Goal: Check status

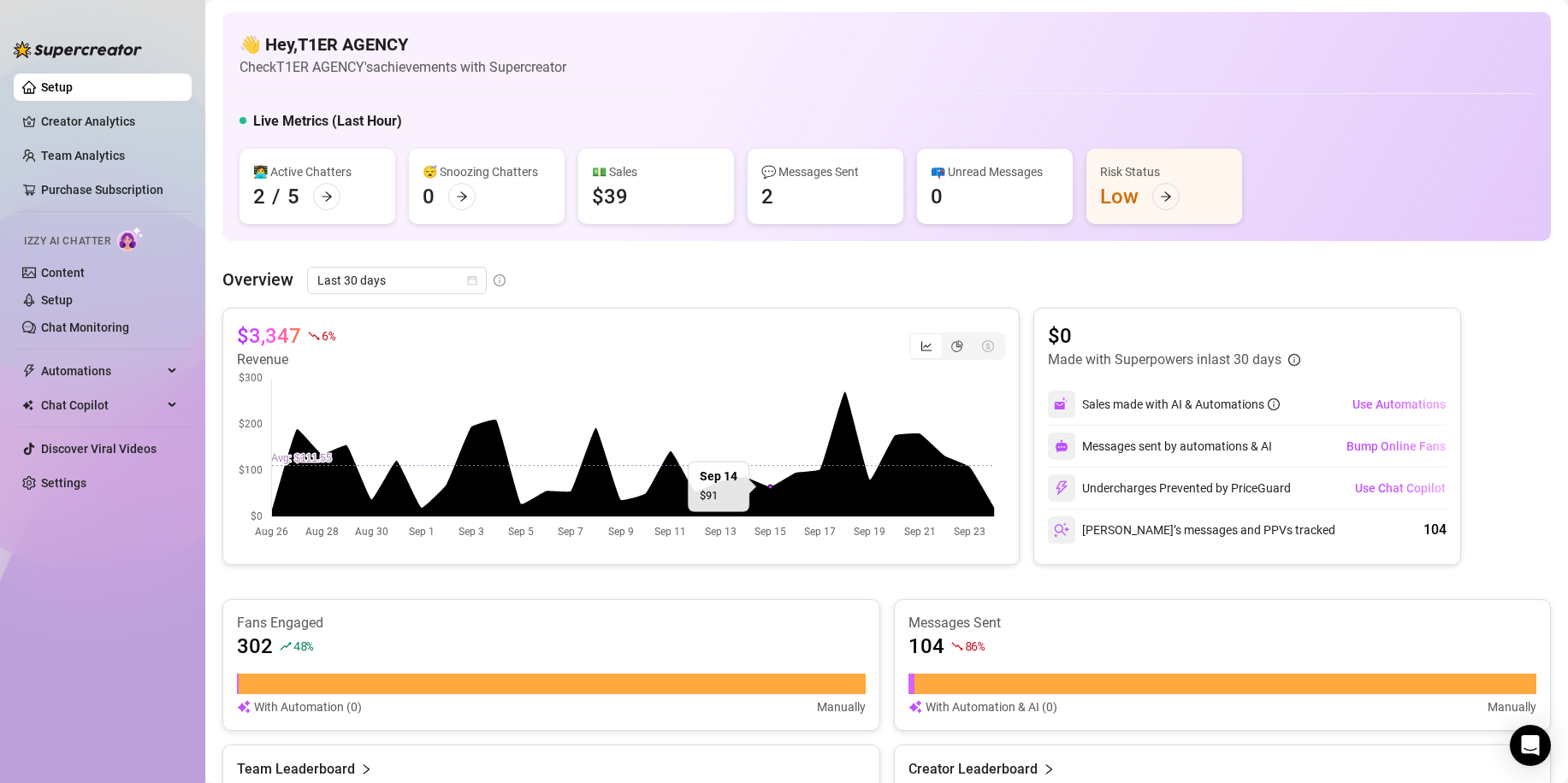
drag, startPoint x: 654, startPoint y: 186, endPoint x: 585, endPoint y: 201, distance: 70.6
click at [585, 201] on div "💵 Sales $39" at bounding box center [657, 186] width 156 height 75
click at [699, 212] on div "💵 Sales $39" at bounding box center [657, 186] width 156 height 75
click at [357, 123] on h5 "Live Metrics (Last Hour)" at bounding box center [327, 122] width 148 height 21
click at [612, 102] on div "👋 Hey, T1ER AGENCY Check T1ER AGENCY's achievements with Supercreator Live Metr…" at bounding box center [887, 127] width 1328 height 229
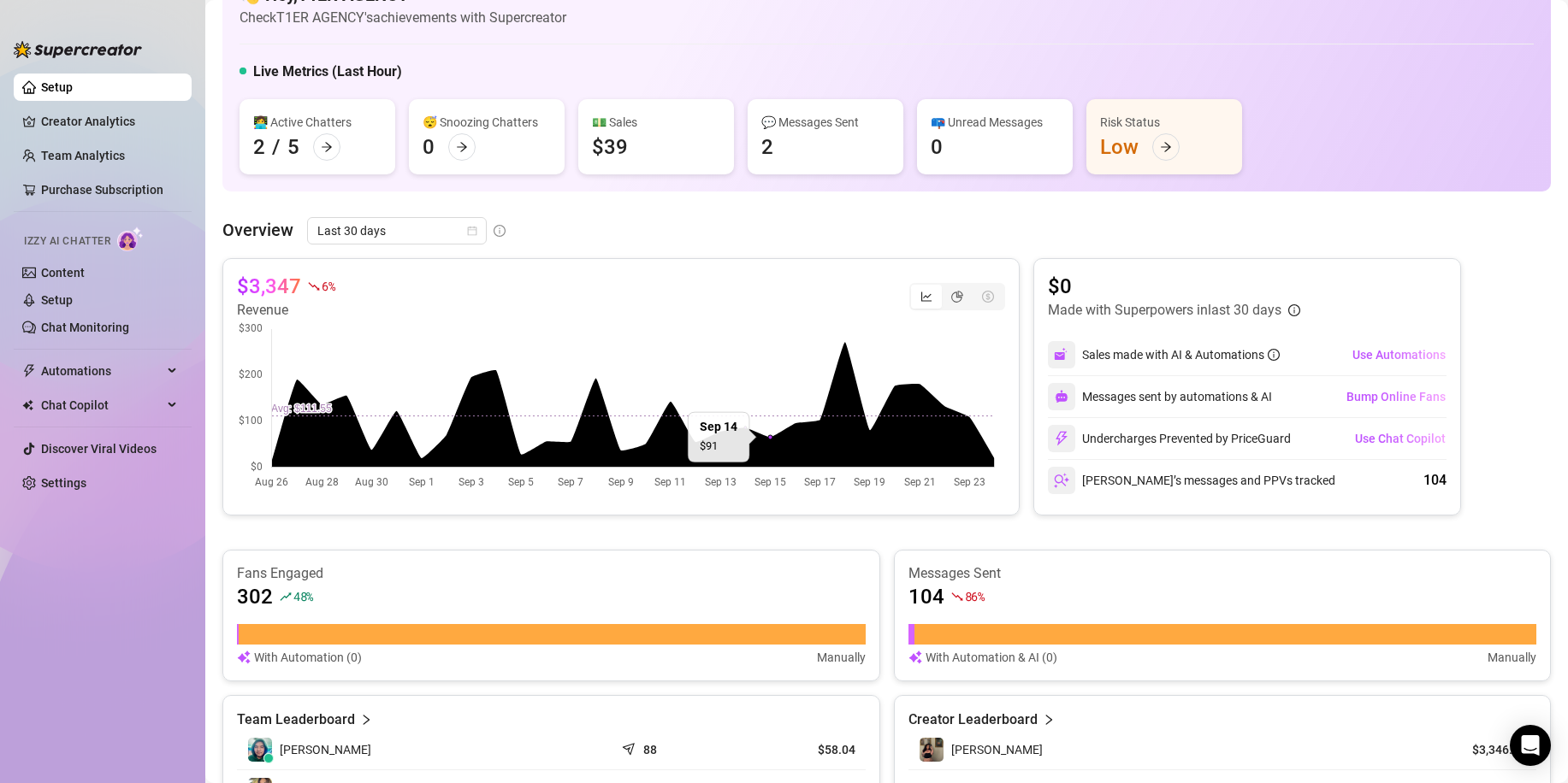
scroll to position [257, 0]
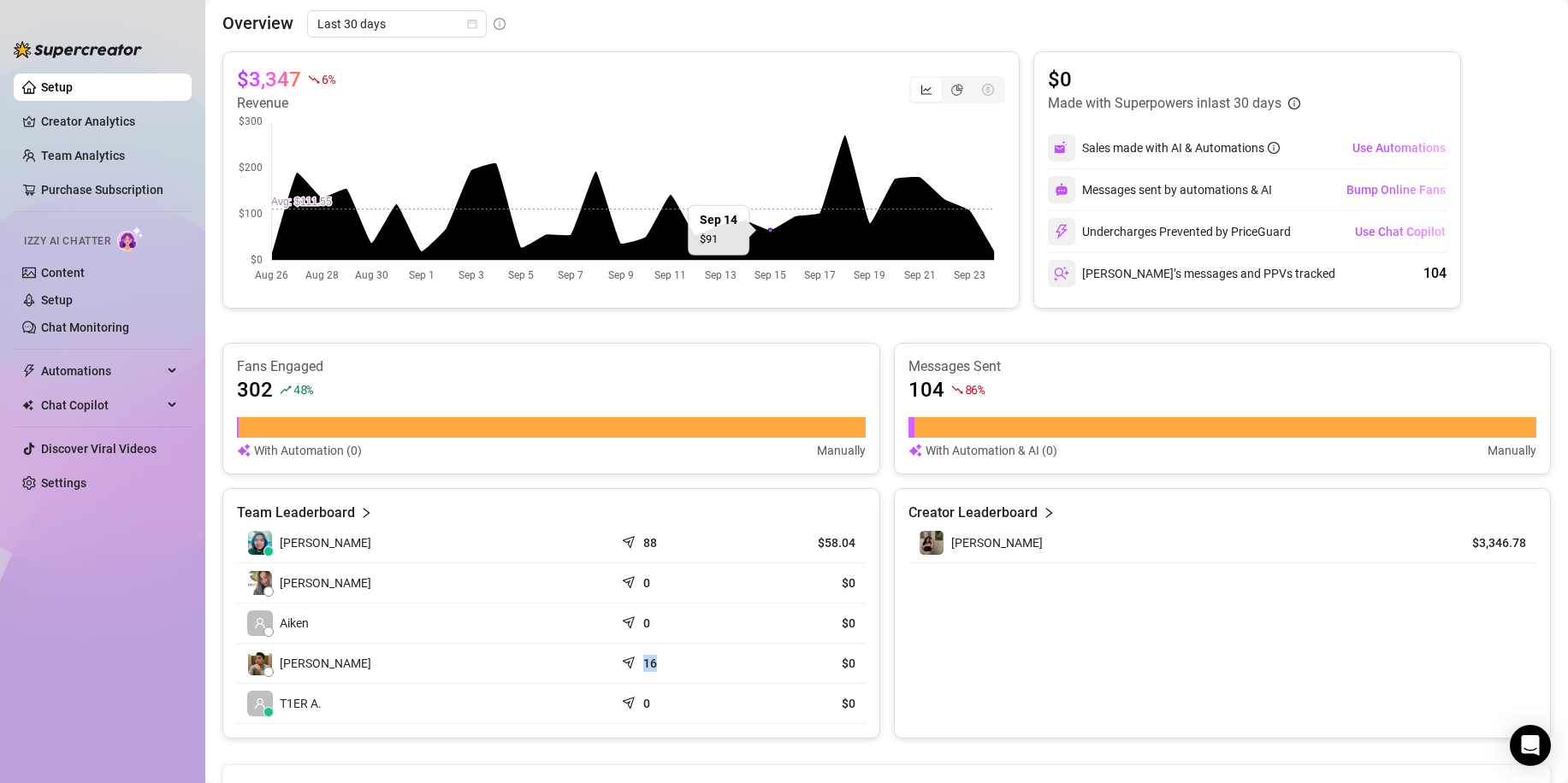
drag, startPoint x: 617, startPoint y: 662, endPoint x: 698, endPoint y: 669, distance: 81.3
click at [698, 669] on td "16" at bounding box center [676, 664] width 126 height 40
click at [698, 669] on div "16" at bounding box center [676, 664] width 106 height 17
drag, startPoint x: 720, startPoint y: 558, endPoint x: 562, endPoint y: 538, distance: 159.3
click at [562, 538] on tr "[PERSON_NAME] 88 $58.04" at bounding box center [551, 543] width 629 height 40
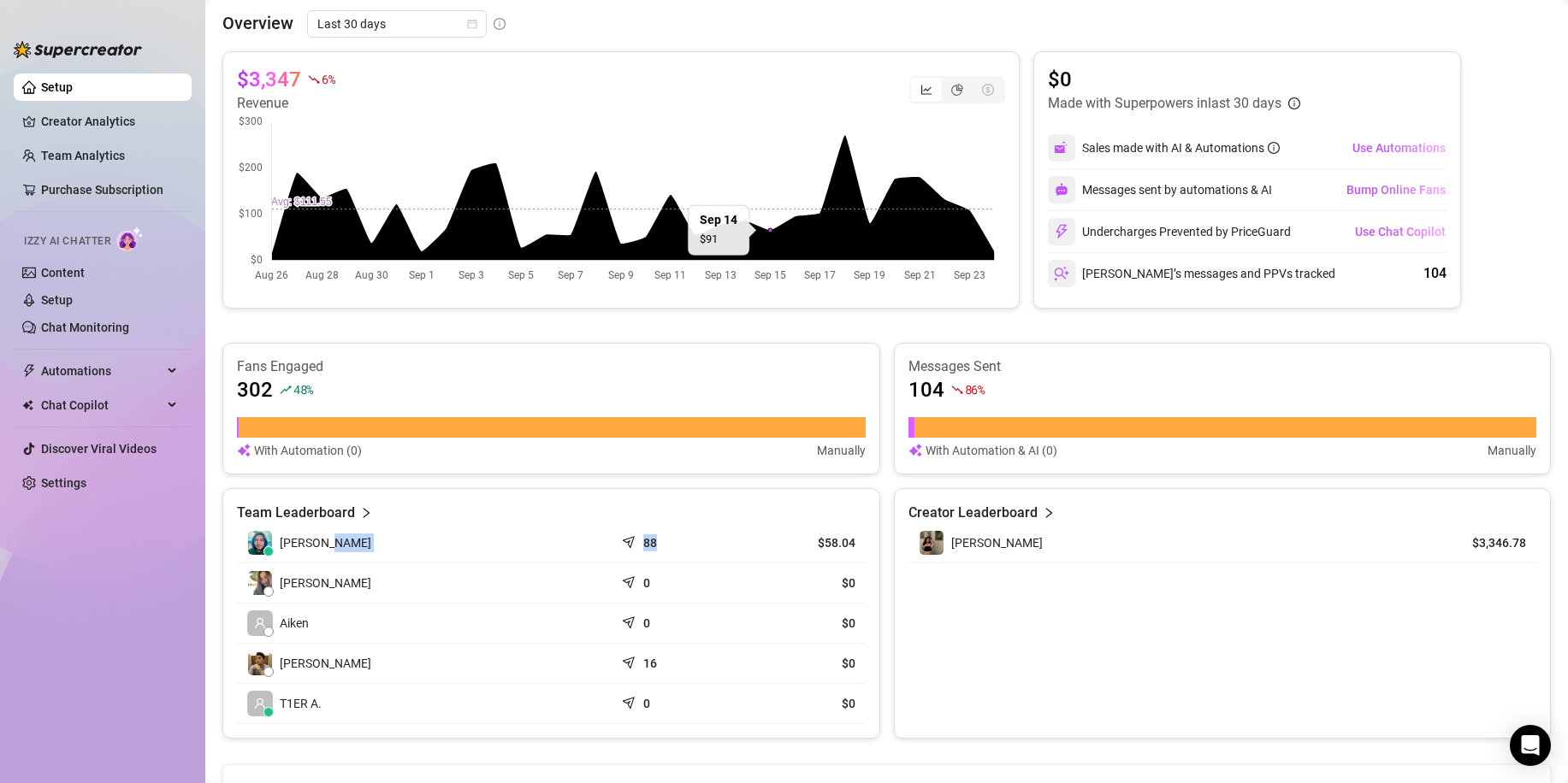
click at [598, 547] on td "[PERSON_NAME]" at bounding box center [425, 543] width 377 height 40
click at [668, 538] on div "88" at bounding box center [676, 543] width 106 height 17
drag, startPoint x: 668, startPoint y: 538, endPoint x: 588, endPoint y: 540, distance: 80.0
click at [588, 540] on tr "[PERSON_NAME] 88 $58.04" at bounding box center [551, 543] width 629 height 40
click at [605, 543] on td "[PERSON_NAME]" at bounding box center [425, 543] width 377 height 40
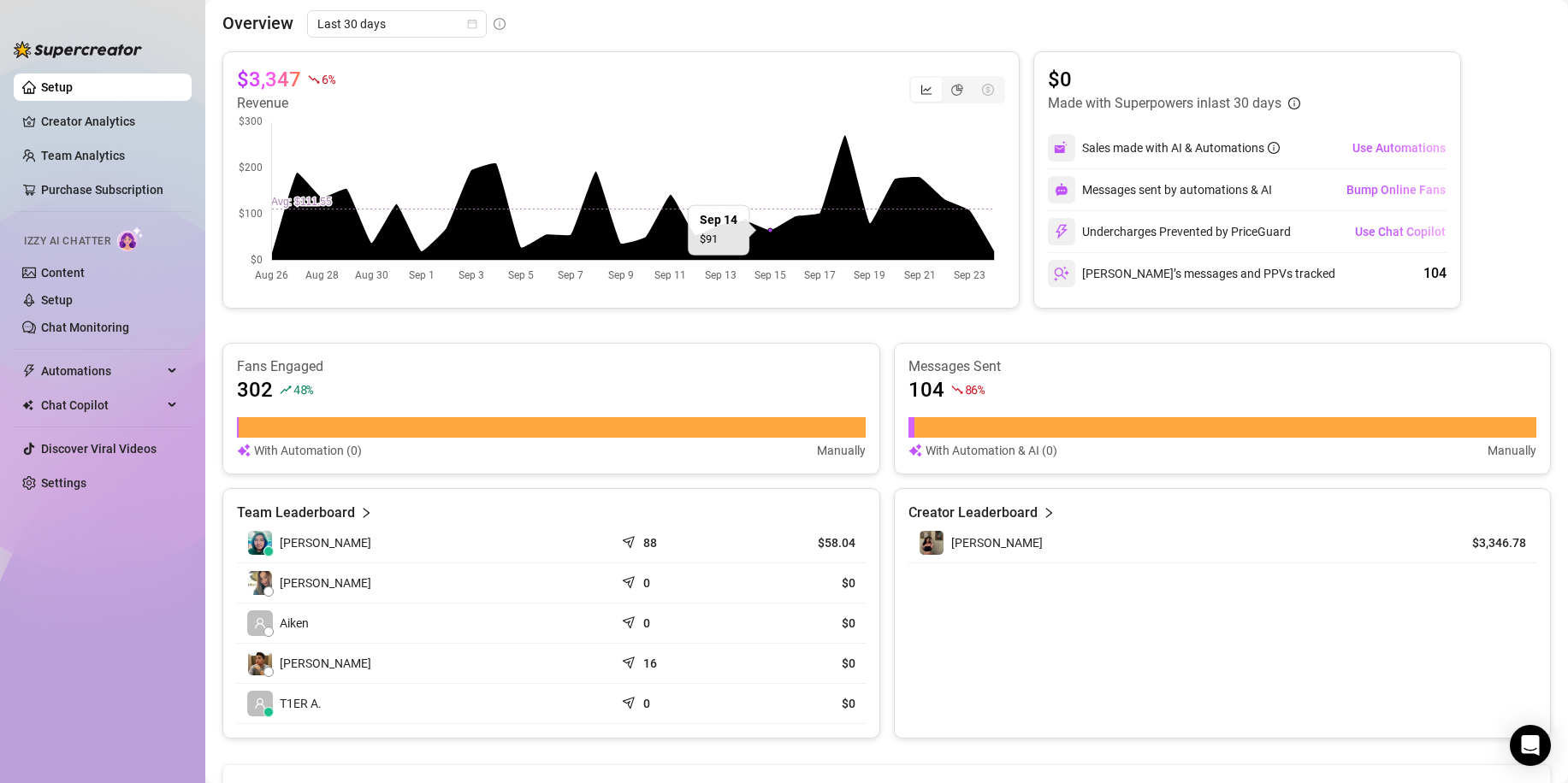
click at [676, 538] on div "88" at bounding box center [676, 543] width 106 height 17
drag, startPoint x: 711, startPoint y: 538, endPoint x: 617, endPoint y: 538, distance: 94.0
click at [617, 538] on td "88" at bounding box center [676, 543] width 126 height 40
click at [649, 546] on article "88" at bounding box center [650, 543] width 13 height 17
drag, startPoint x: 662, startPoint y: 544, endPoint x: 635, endPoint y: 541, distance: 27.2
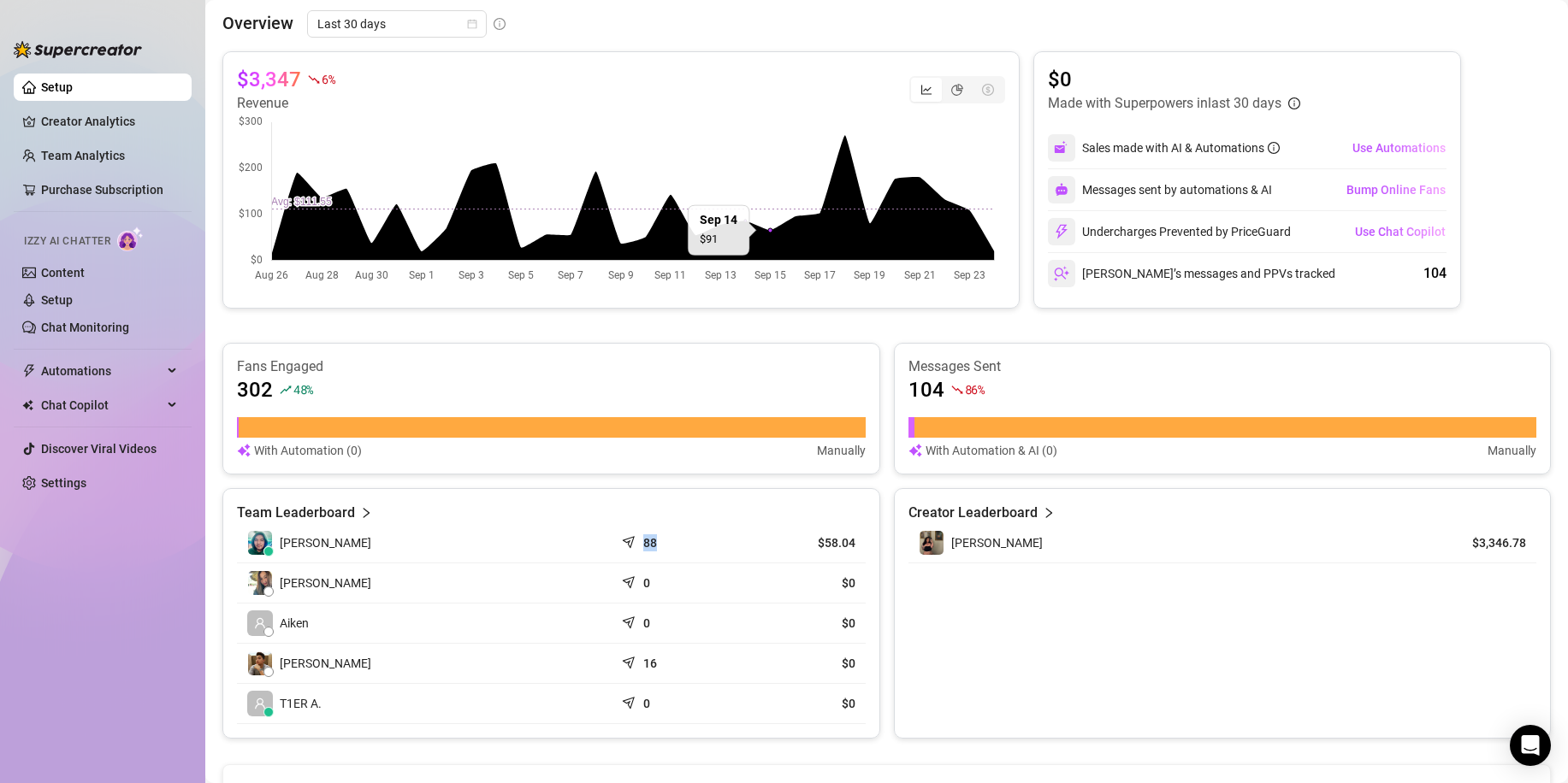
click at [635, 541] on div "88" at bounding box center [676, 543] width 106 height 17
click at [669, 541] on div "88" at bounding box center [676, 543] width 106 height 17
drag, startPoint x: 650, startPoint y: 538, endPoint x: 630, endPoint y: 538, distance: 20.0
click at [632, 538] on div "88" at bounding box center [676, 543] width 106 height 17
click at [529, 538] on td "[PERSON_NAME]" at bounding box center [425, 543] width 377 height 40
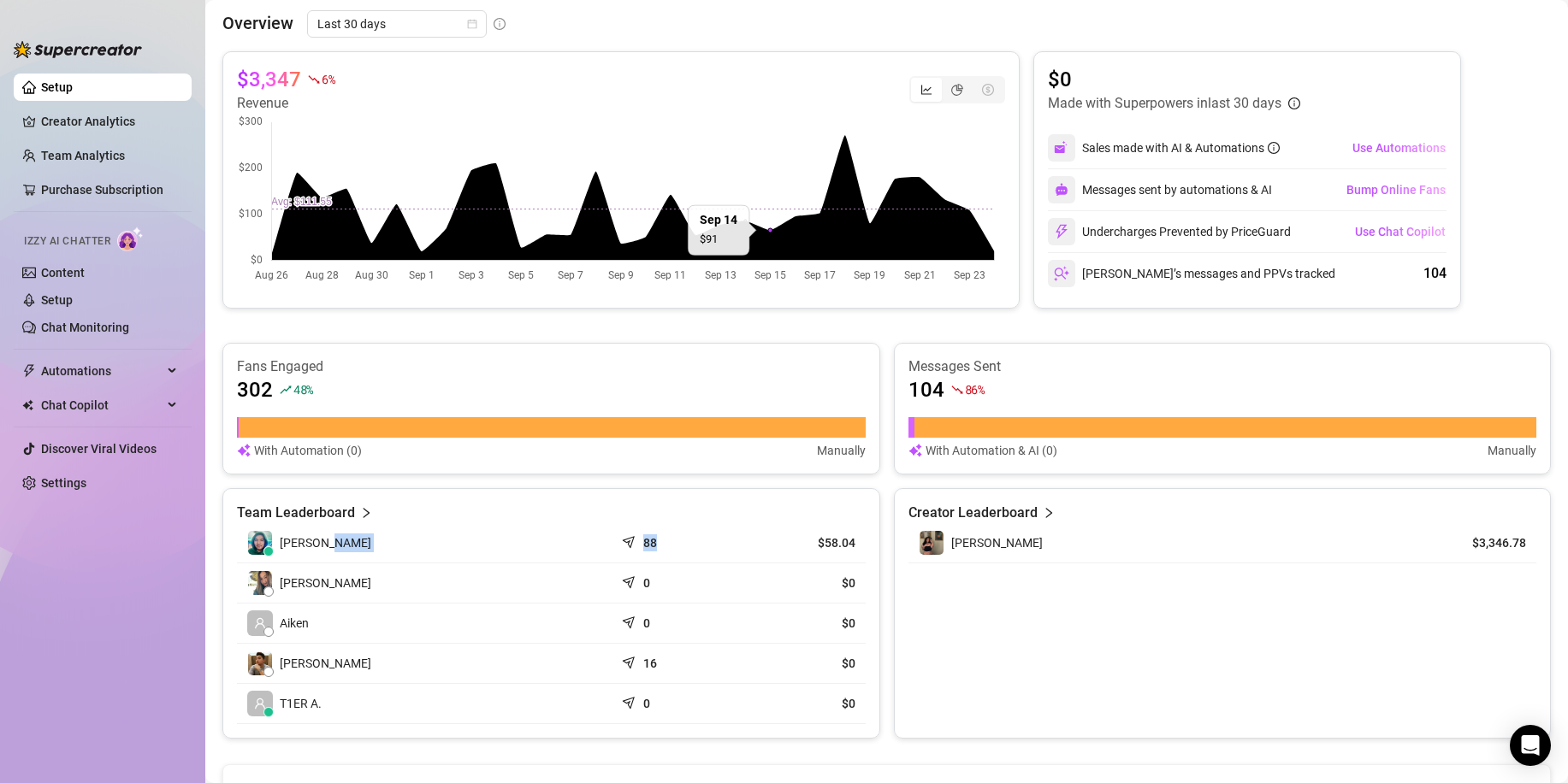
drag, startPoint x: 601, startPoint y: 542, endPoint x: 707, endPoint y: 546, distance: 106.1
click at [706, 546] on tr "[PERSON_NAME] 88 $58.04" at bounding box center [551, 543] width 629 height 40
drag, startPoint x: 707, startPoint y: 546, endPoint x: 715, endPoint y: 540, distance: 10.0
click at [707, 545] on div "88" at bounding box center [676, 543] width 106 height 17
click at [593, 544] on td "[PERSON_NAME]" at bounding box center [425, 543] width 377 height 40
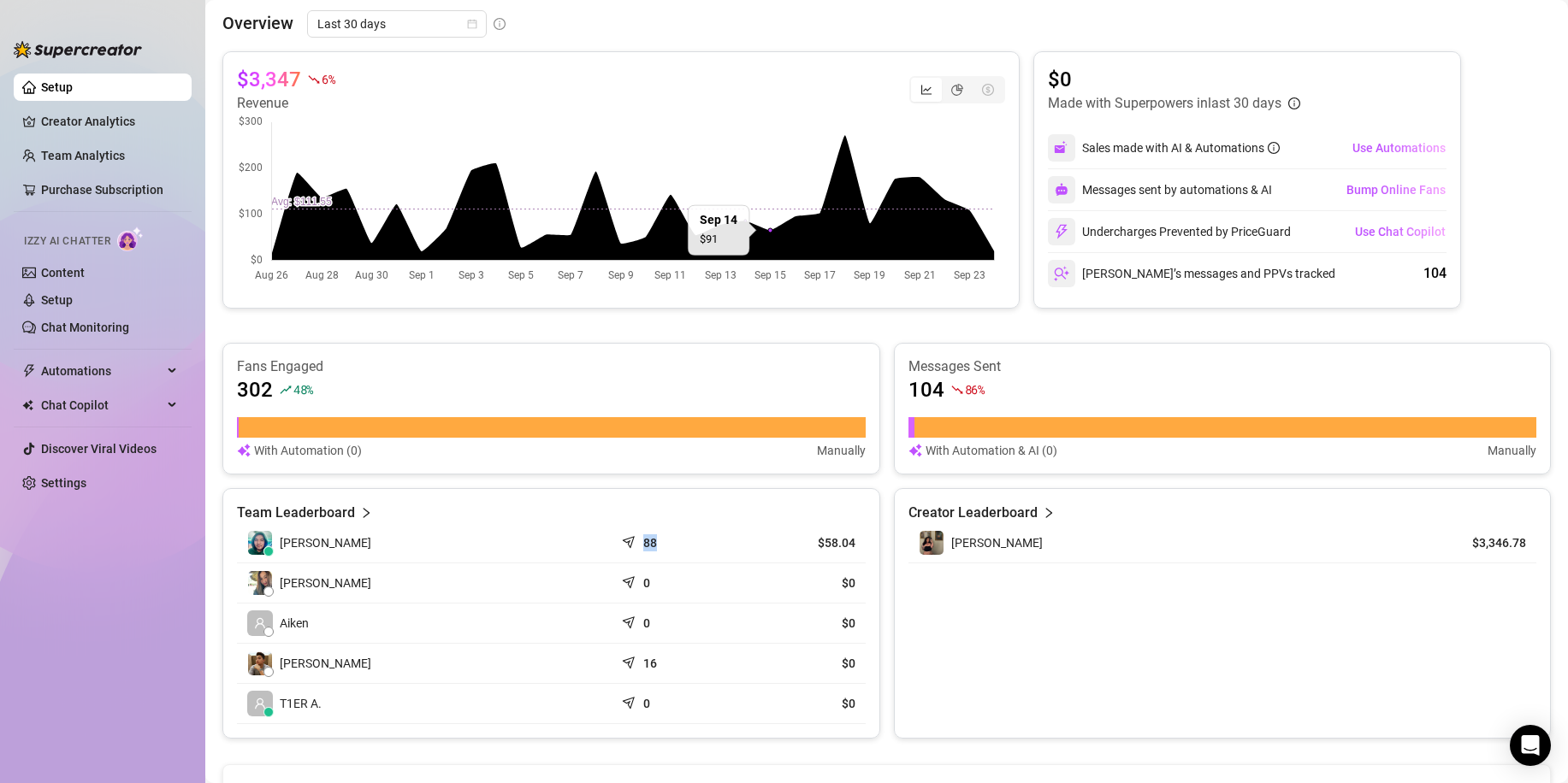
drag, startPoint x: 681, startPoint y: 546, endPoint x: 625, endPoint y: 545, distance: 56.0
click at [625, 545] on div "88" at bounding box center [676, 543] width 106 height 17
click at [588, 550] on td "[PERSON_NAME]" at bounding box center [425, 543] width 377 height 40
drag, startPoint x: 658, startPoint y: 662, endPoint x: 618, endPoint y: 662, distance: 40.0
click at [624, 662] on div "16" at bounding box center [676, 664] width 106 height 17
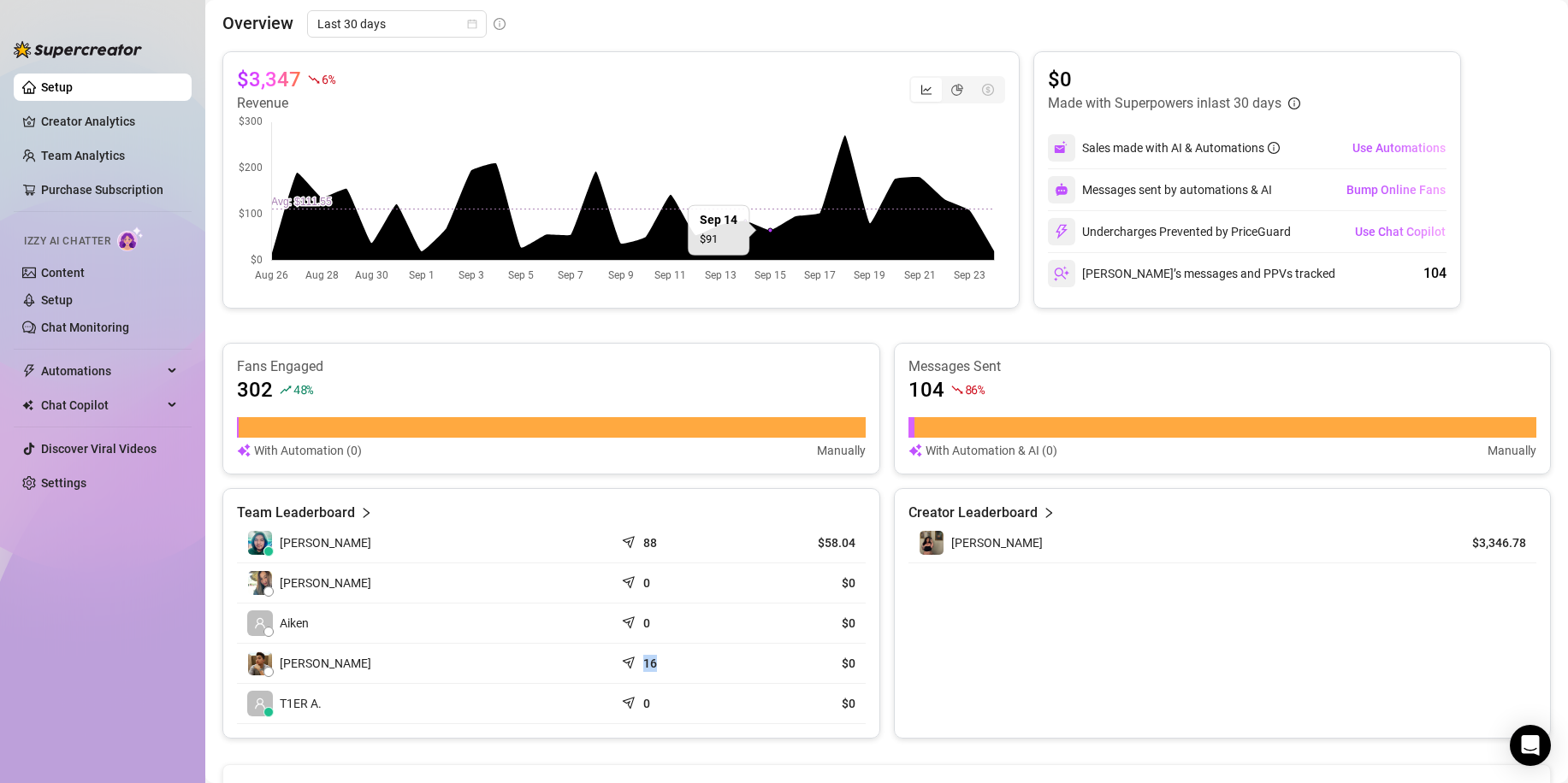
click at [690, 662] on div "16" at bounding box center [676, 664] width 106 height 17
drag, startPoint x: 690, startPoint y: 662, endPoint x: 673, endPoint y: 662, distance: 17.0
click at [673, 662] on div "16" at bounding box center [676, 664] width 106 height 17
click at [677, 662] on div "16" at bounding box center [676, 664] width 106 height 17
drag, startPoint x: 696, startPoint y: 662, endPoint x: 637, endPoint y: 665, distance: 59.1
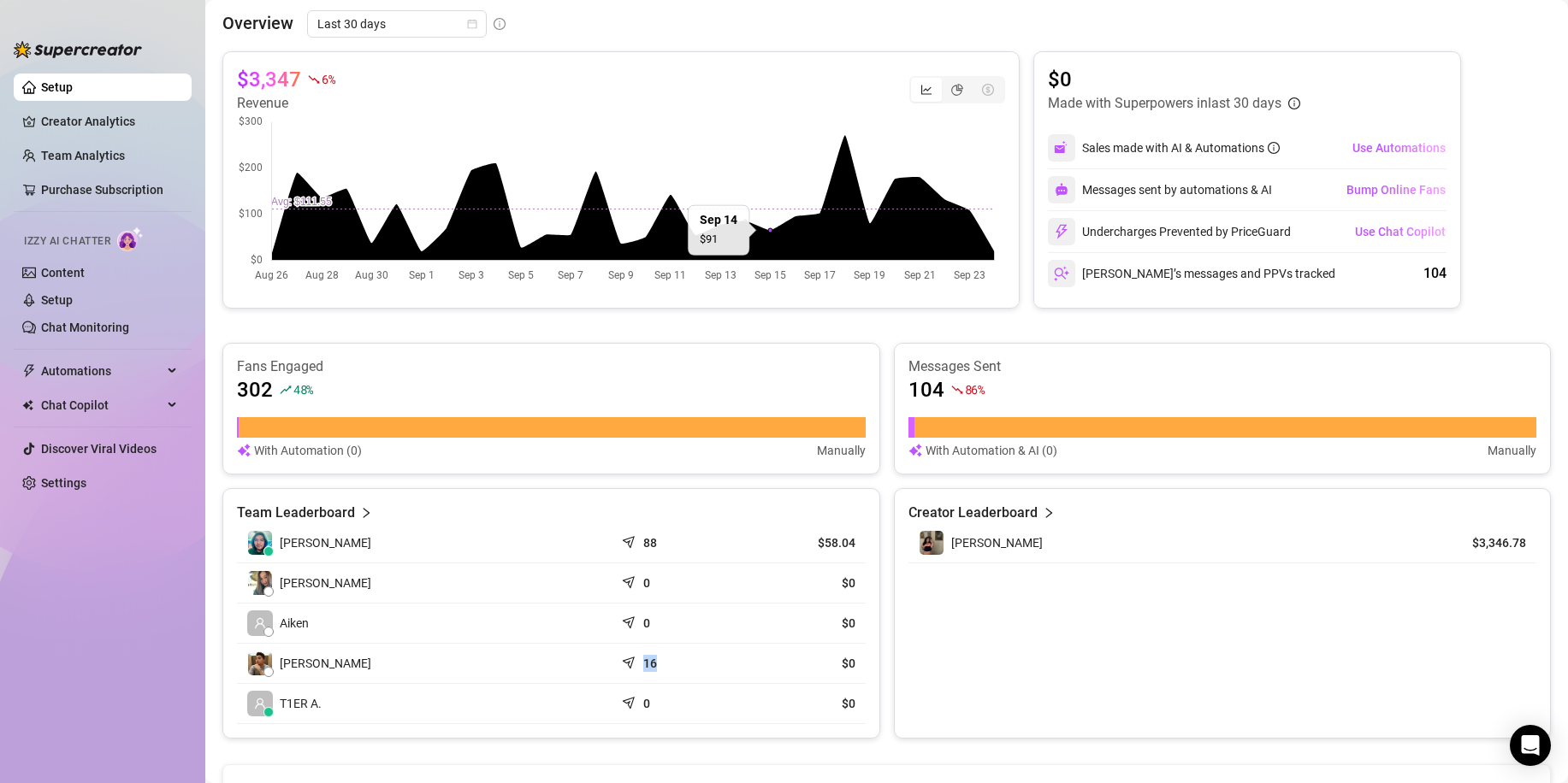
click at [637, 665] on div "16" at bounding box center [676, 664] width 106 height 17
click at [555, 603] on td "[PERSON_NAME]" at bounding box center [425, 583] width 377 height 40
